Goal: Transaction & Acquisition: Book appointment/travel/reservation

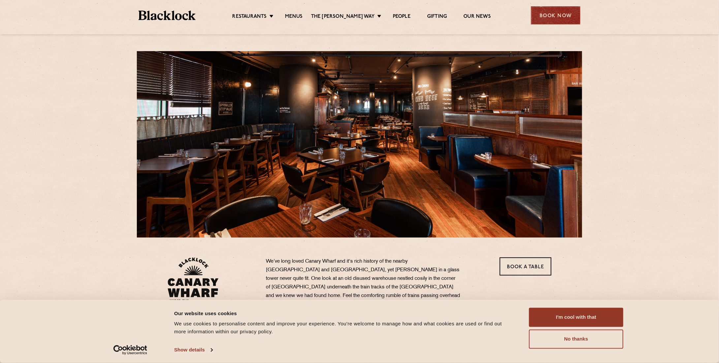
click at [536, 16] on div "Book Now" at bounding box center [555, 15] width 49 height 18
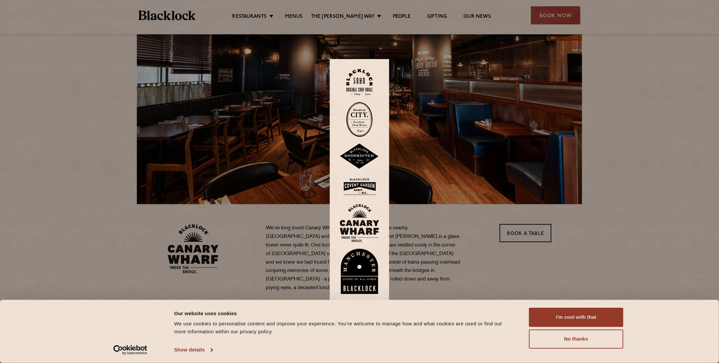
scroll to position [88, 0]
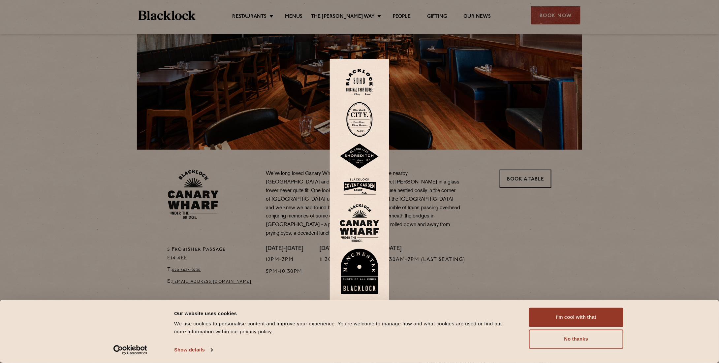
click at [370, 231] on img at bounding box center [360, 223] width 40 height 38
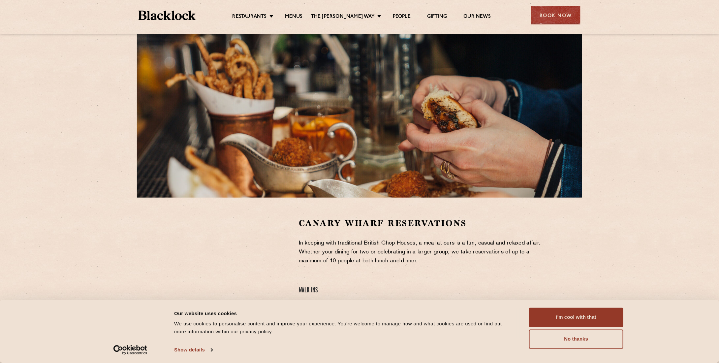
scroll to position [88, 0]
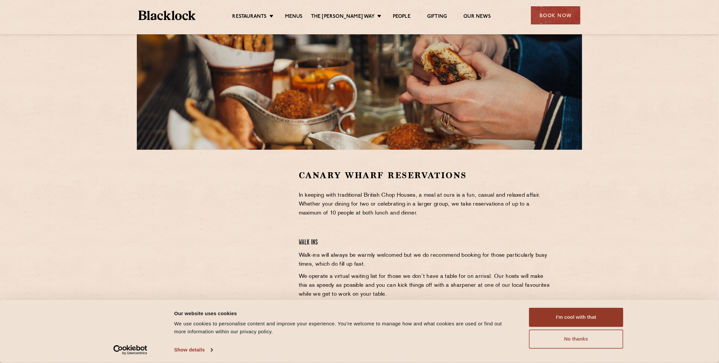
click at [539, 337] on button "No thanks" at bounding box center [576, 339] width 94 height 19
